Goal: Ask a question

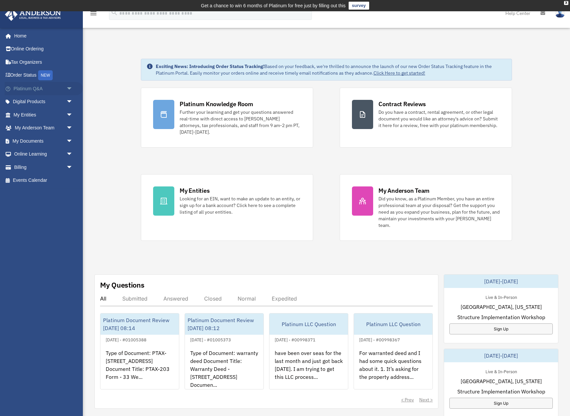
click at [47, 89] on link "Platinum Q&A arrow_drop_down" at bounding box center [44, 88] width 78 height 13
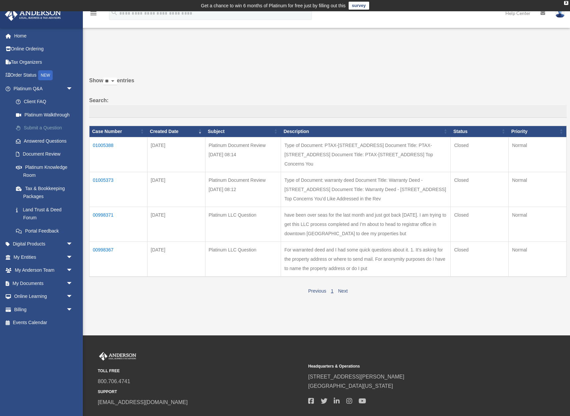
click at [61, 126] on link "Submit a Question" at bounding box center [46, 127] width 74 height 13
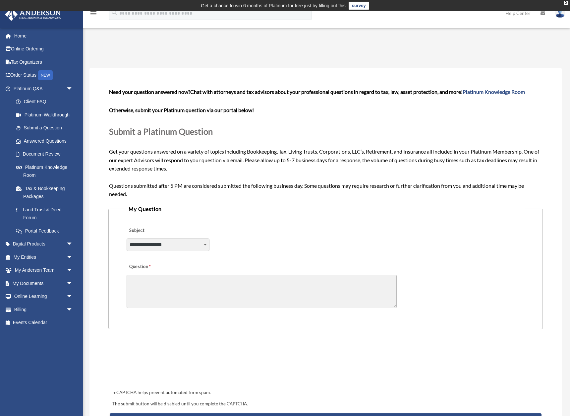
select select "******"
click at [162, 289] on textarea "Question" at bounding box center [262, 290] width 270 height 33
click at [178, 289] on textarea "Question" at bounding box center [262, 290] width 270 height 33
click at [166, 294] on textarea "Question" at bounding box center [262, 290] width 270 height 33
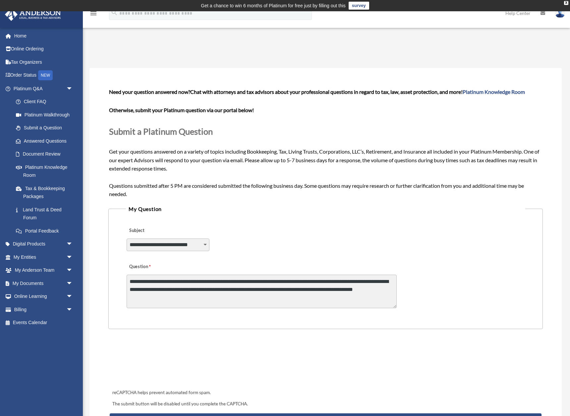
type textarea "**********"
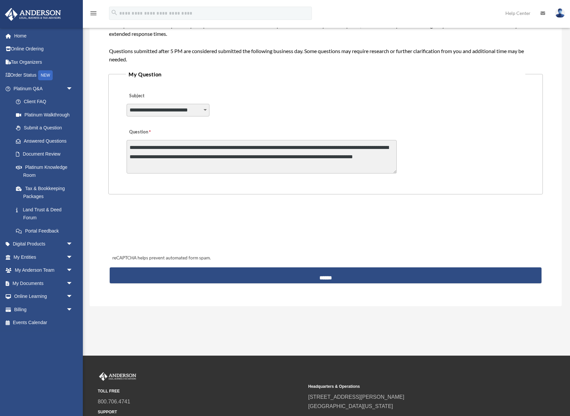
scroll to position [139, 0]
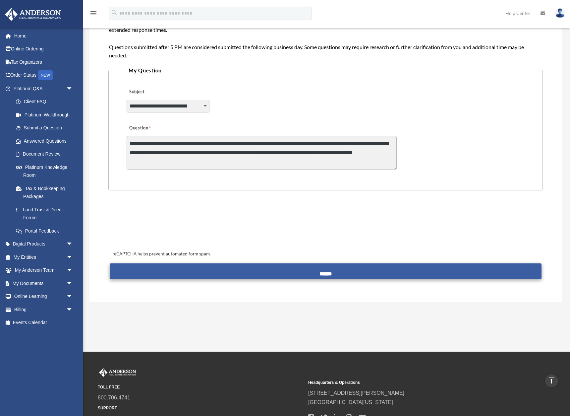
click at [219, 273] on input "******" at bounding box center [326, 271] width 432 height 16
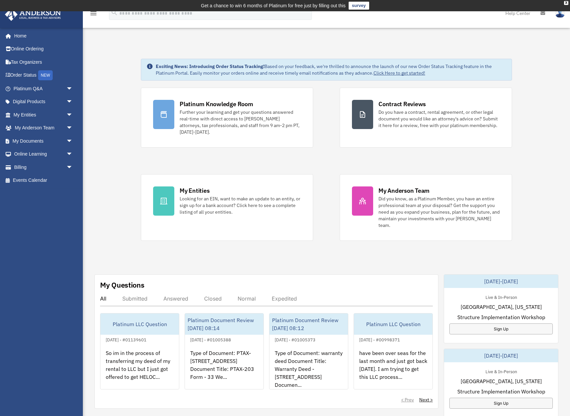
click at [136, 295] on div "Submitted" at bounding box center [134, 298] width 25 height 7
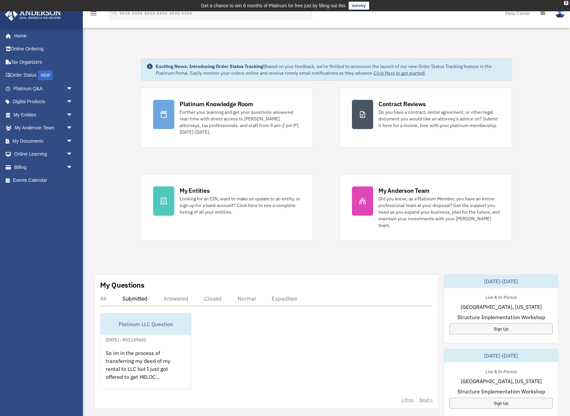
click at [465, 303] on div "Live & In-Person Las Vegas, Nevada Structure Implementation Workshop Sign Up" at bounding box center [501, 314] width 114 height 52
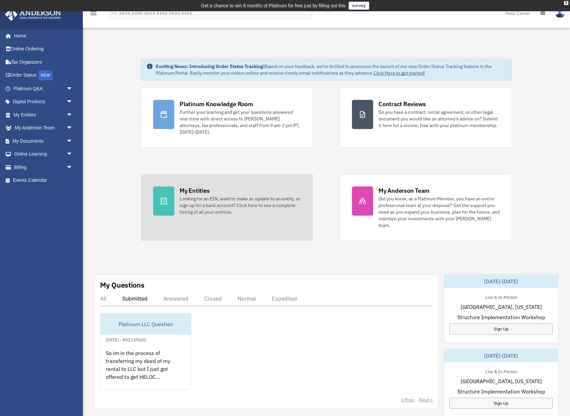
click at [209, 229] on link "My Entities Looking for an EIN, want to make an update to an entity, or sign up…" at bounding box center [227, 207] width 172 height 67
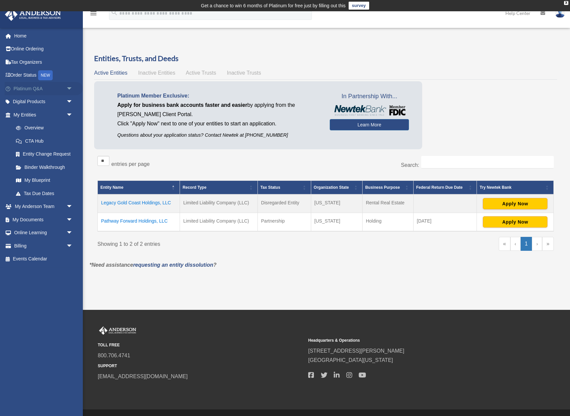
click at [57, 87] on link "Platinum Q&A arrow_drop_down" at bounding box center [44, 88] width 78 height 13
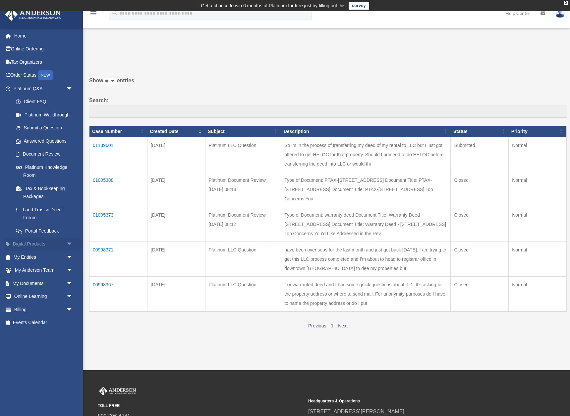
click at [31, 240] on link "Digital Products arrow_drop_down" at bounding box center [44, 243] width 78 height 13
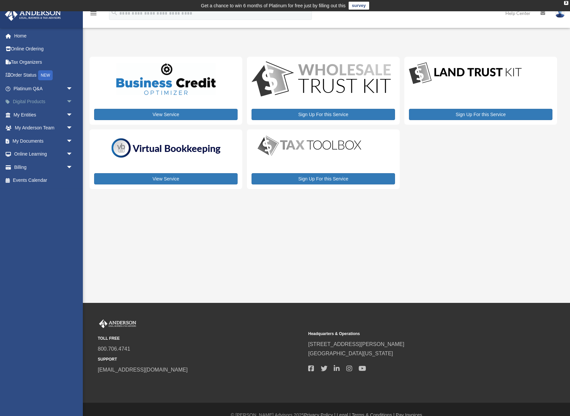
click at [70, 100] on span "arrow_drop_down" at bounding box center [72, 102] width 13 height 14
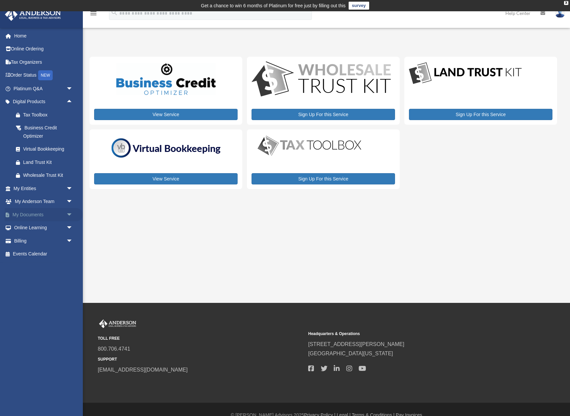
click at [41, 211] on link "My Documents arrow_drop_down" at bounding box center [44, 214] width 78 height 13
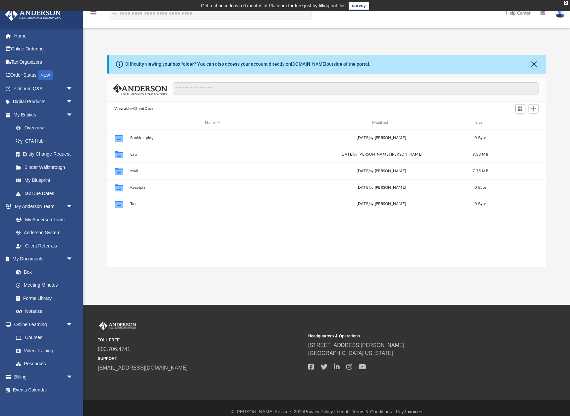
scroll to position [151, 438]
click at [36, 154] on link "Entity Change Request" at bounding box center [46, 153] width 74 height 13
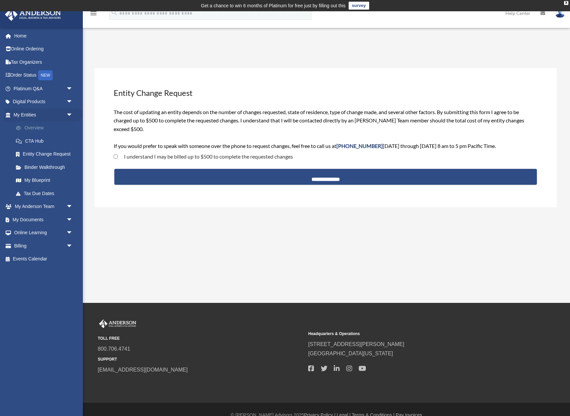
click at [33, 126] on link "Overview" at bounding box center [46, 127] width 74 height 13
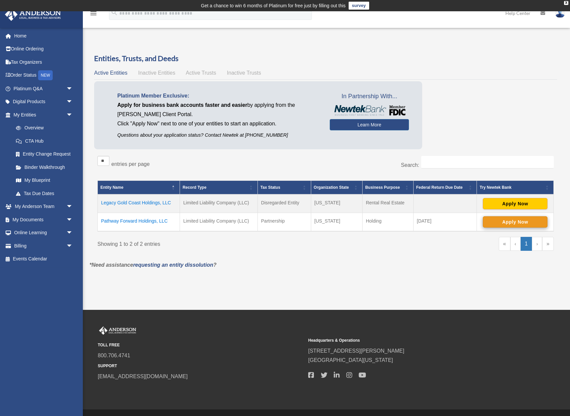
click at [504, 219] on button "Apply Now" at bounding box center [515, 221] width 65 height 11
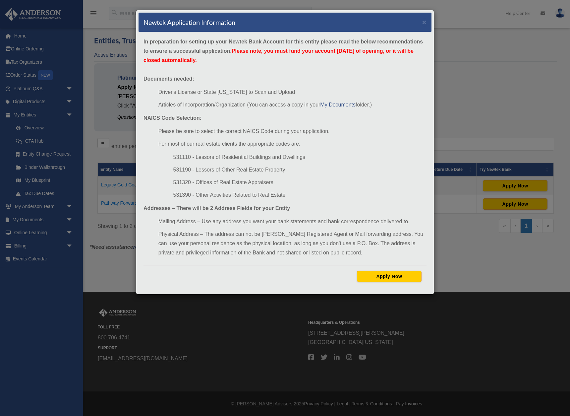
scroll to position [18, 0]
click at [471, 102] on div "Newtek Application Information × In preparation for setting up your Newtek Bank…" at bounding box center [285, 208] width 570 height 416
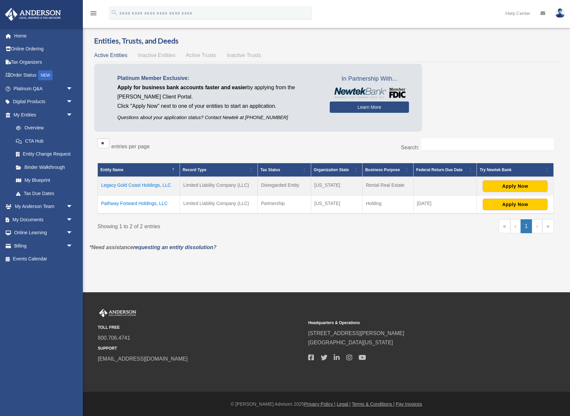
click at [375, 104] on link "Learn More" at bounding box center [369, 106] width 79 height 11
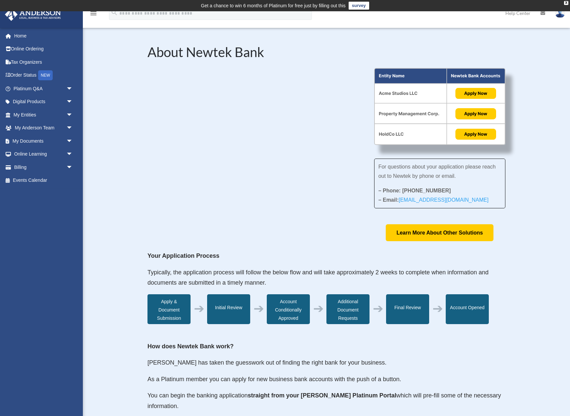
click at [231, 198] on div "For questions about your application please reach out to Newtek by phone or ema…" at bounding box center [326, 154] width 358 height 173
drag, startPoint x: 187, startPoint y: 51, endPoint x: 267, endPoint y: 52, distance: 79.9
click at [267, 52] on h2 "About Newtek Bank" at bounding box center [326, 53] width 358 height 17
copy h2 "Newtek Bank"
